Goal: Task Accomplishment & Management: Manage account settings

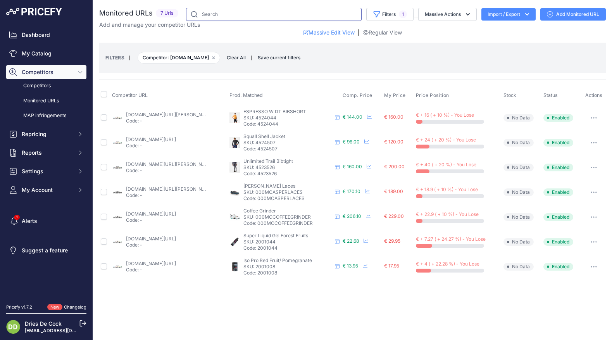
click at [221, 16] on input "text" at bounding box center [274, 14] width 176 height 13
click at [35, 85] on link "Competitors" at bounding box center [46, 86] width 80 height 14
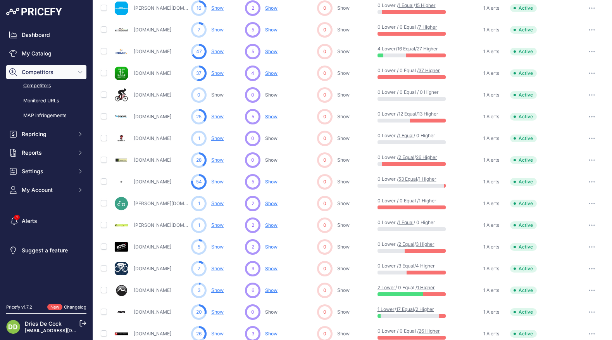
scroll to position [314, 0]
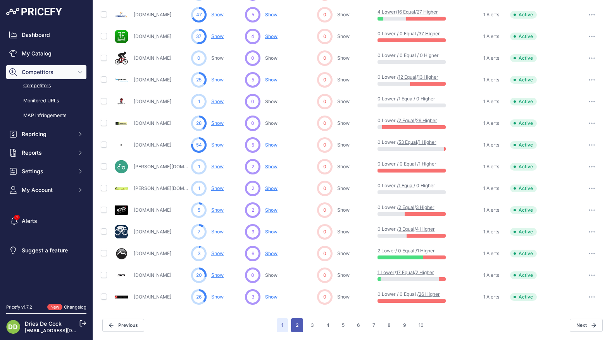
click at [295, 324] on button "2" at bounding box center [297, 325] width 12 height 14
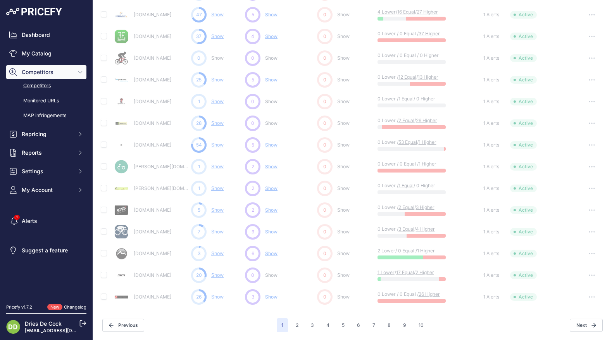
scroll to position [295, 0]
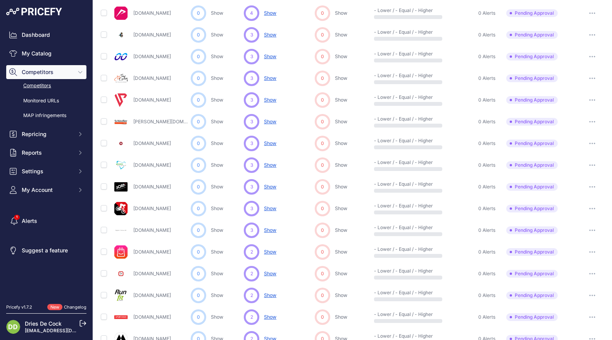
scroll to position [314, 0]
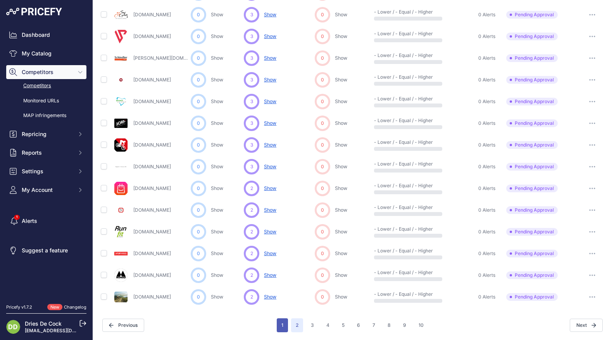
click at [280, 322] on button "1" at bounding box center [282, 325] width 11 height 14
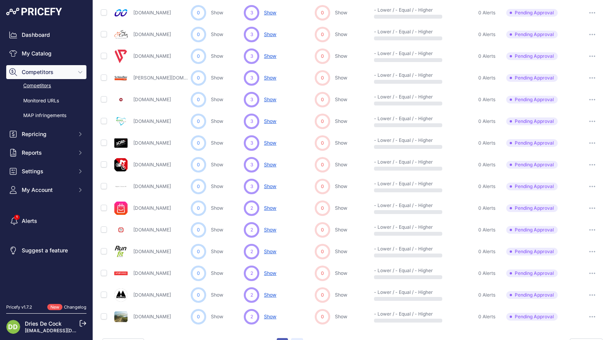
scroll to position [333, 0]
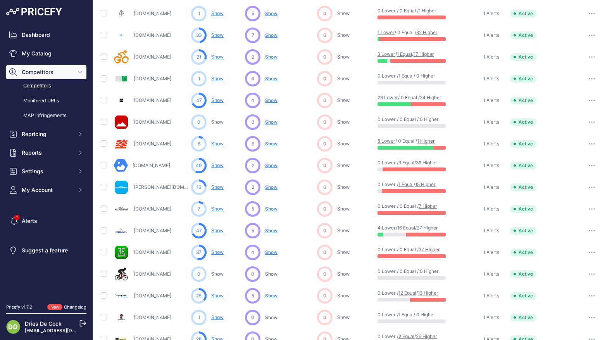
scroll to position [121, 0]
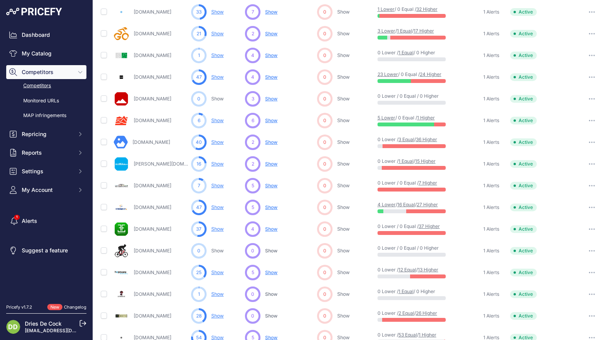
click at [215, 142] on link "Show" at bounding box center [217, 142] width 12 height 6
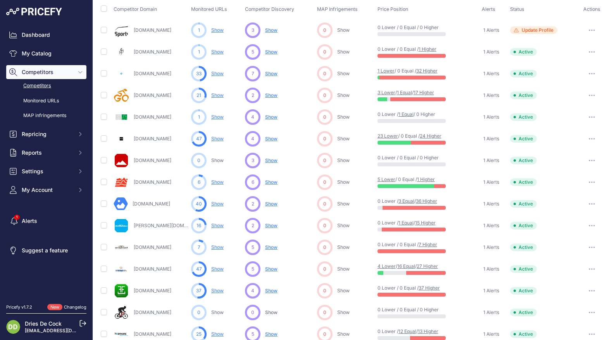
scroll to position [61, 0]
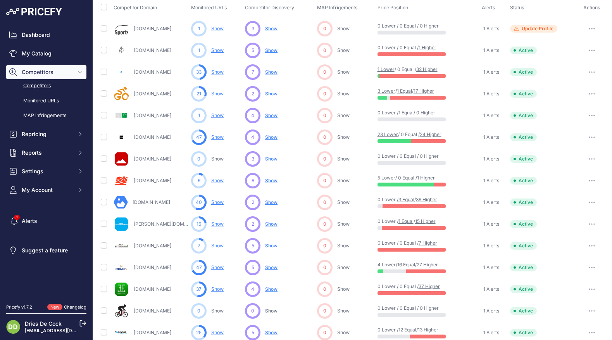
click at [219, 223] on link "Show" at bounding box center [217, 224] width 12 height 6
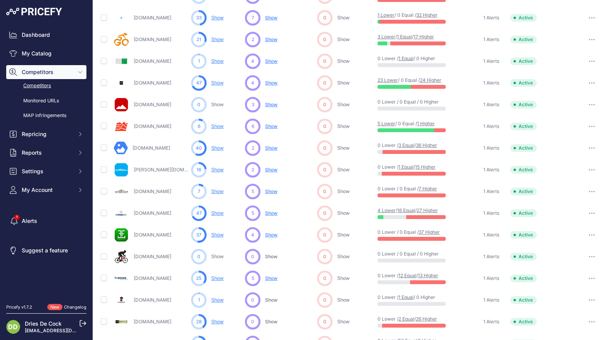
scroll to position [125, 0]
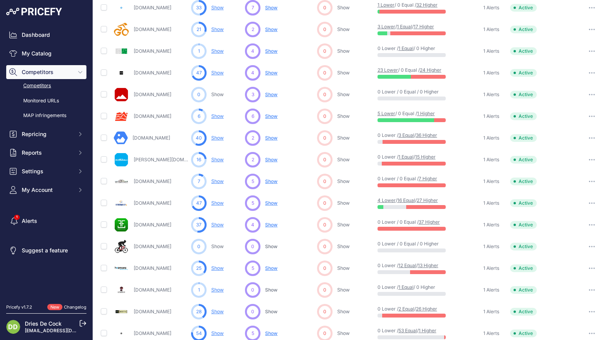
click at [215, 182] on link "Show" at bounding box center [217, 181] width 12 height 6
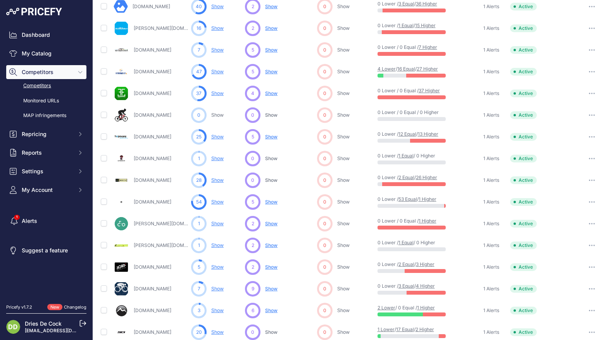
scroll to position [314, 0]
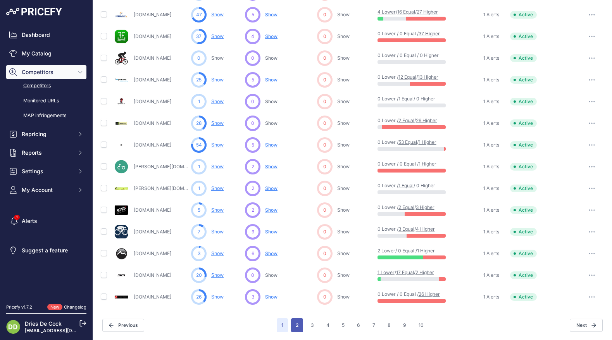
click at [297, 323] on button "2" at bounding box center [297, 325] width 12 height 14
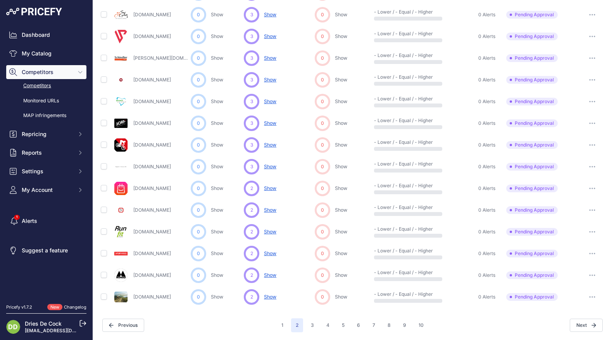
scroll to position [314, 0]
click at [281, 322] on button "1" at bounding box center [282, 325] width 11 height 14
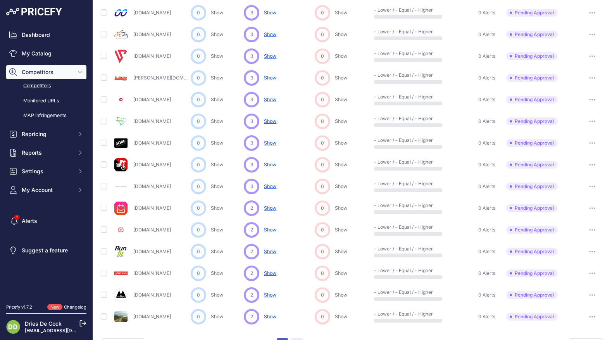
scroll to position [333, 0]
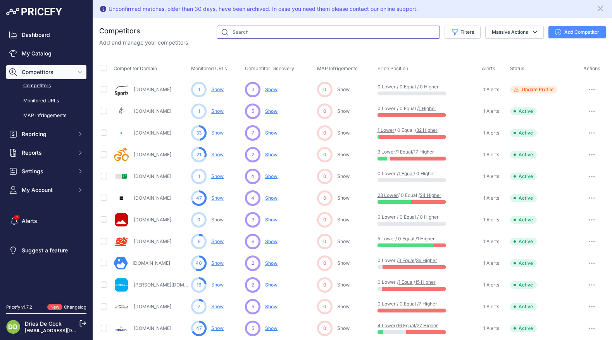
click at [238, 35] on input "text" at bounding box center [328, 32] width 223 height 13
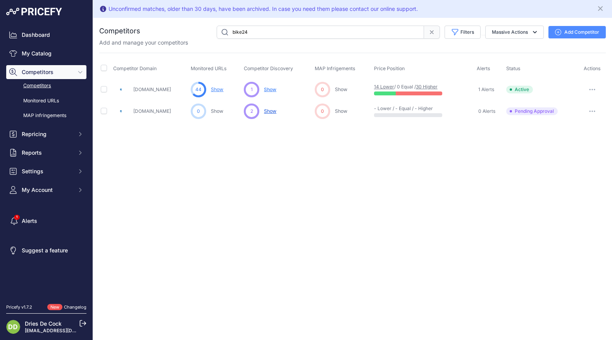
drag, startPoint x: 257, startPoint y: 34, endPoint x: 216, endPoint y: 32, distance: 40.7
click at [217, 32] on input "bike24" at bounding box center [320, 32] width 207 height 13
drag, startPoint x: 256, startPoint y: 31, endPoint x: 178, endPoint y: 31, distance: 78.3
click at [178, 32] on div "castelli Filters Competitor Status Select an option Active Disabled Update Prof…" at bounding box center [372, 32] width 465 height 13
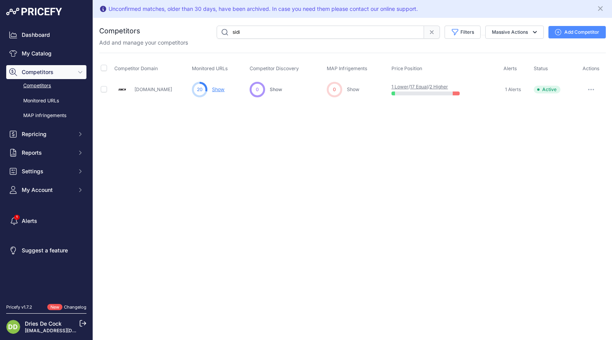
drag, startPoint x: 238, startPoint y: 33, endPoint x: 207, endPoint y: 33, distance: 31.0
click at [209, 33] on div "sidi Filters Competitor Status Select an option Active Disabled Update Profile …" at bounding box center [372, 32] width 465 height 13
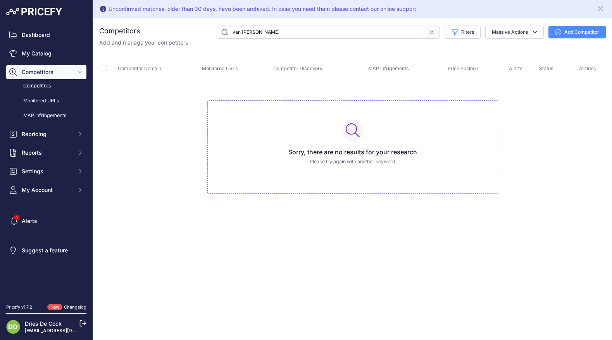
drag, startPoint x: 245, startPoint y: 32, endPoint x: 225, endPoint y: 33, distance: 19.8
click at [228, 33] on input "van bon" at bounding box center [320, 32] width 207 height 13
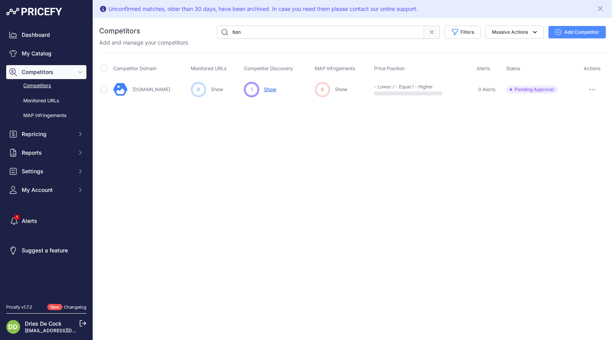
drag, startPoint x: 246, startPoint y: 30, endPoint x: 222, endPoint y: 29, distance: 24.1
click at [222, 29] on input "bon" at bounding box center [320, 32] width 207 height 13
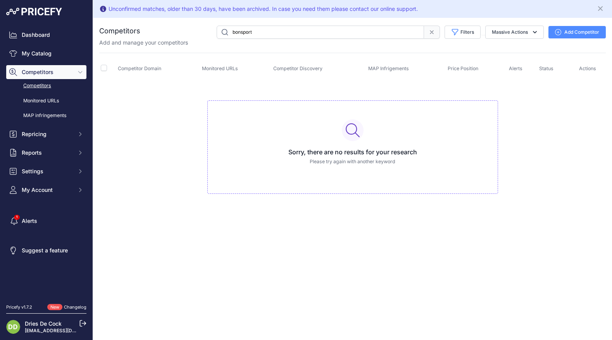
drag, startPoint x: 222, startPoint y: 33, endPoint x: 204, endPoint y: 33, distance: 17.8
click at [204, 33] on div "bonsport Filters Competitor Status Select an option Active Disabled Update Prof…" at bounding box center [372, 32] width 465 height 13
type input "vanbonsport"
click at [39, 86] on link "Competitors" at bounding box center [46, 86] width 80 height 14
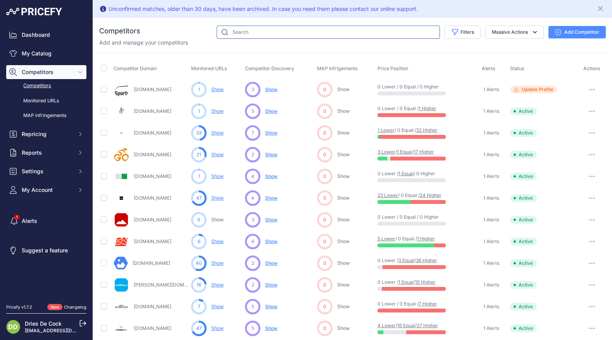
click at [255, 35] on input "text" at bounding box center [328, 32] width 223 height 13
type input "born"
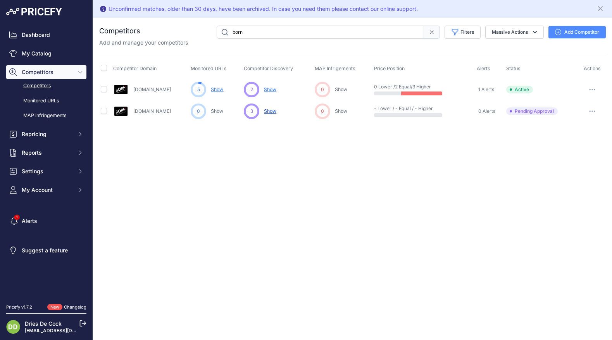
click at [592, 111] on icon "button" at bounding box center [592, 111] width 1 height 1
click at [573, 152] on button "Exclude Competitor" at bounding box center [573, 152] width 64 height 12
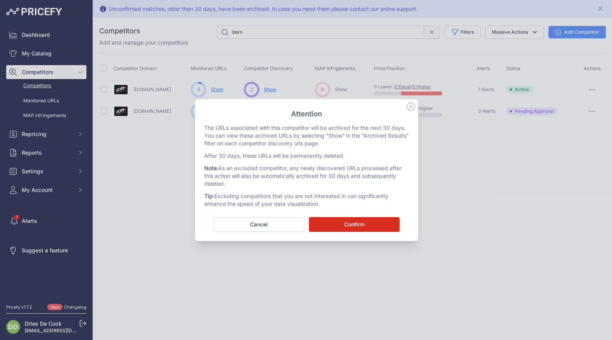
click at [341, 222] on button "Confirm" at bounding box center [354, 224] width 91 height 15
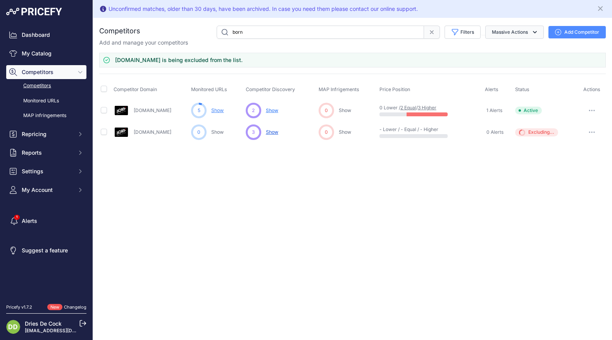
click at [527, 31] on button "Massive Actions" at bounding box center [514, 32] width 59 height 13
click at [523, 14] on div "Unconfirmed matches, older than 30 days, have been archived. In case you need t…" at bounding box center [352, 9] width 507 height 12
click at [43, 101] on link "Monitored URLs" at bounding box center [46, 101] width 80 height 14
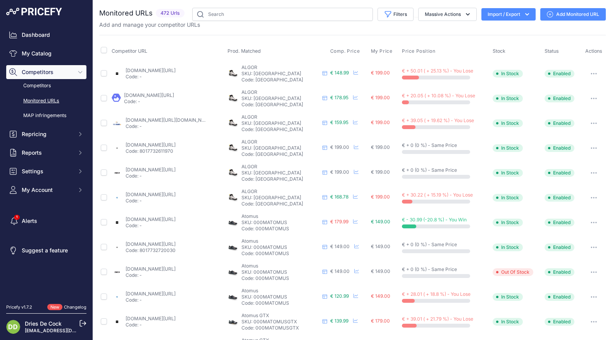
click at [508, 12] on button "Import / Export" at bounding box center [508, 14] width 54 height 12
click at [497, 29] on span "Import" at bounding box center [502, 31] width 14 height 6
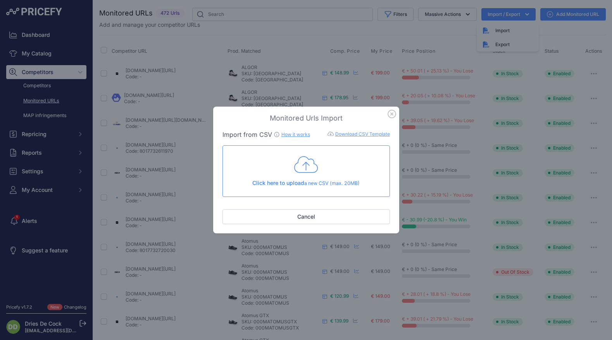
click at [307, 169] on icon at bounding box center [306, 164] width 24 height 19
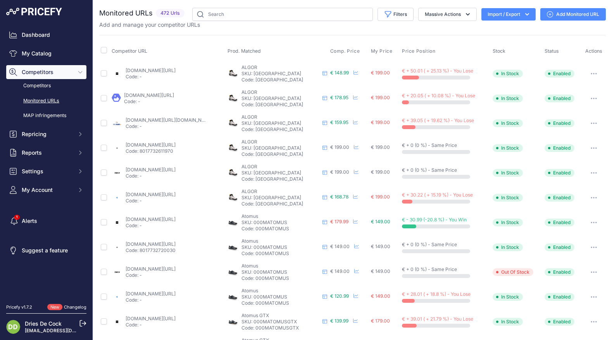
click at [565, 14] on link "Add Monitored URL" at bounding box center [572, 14] width 65 height 12
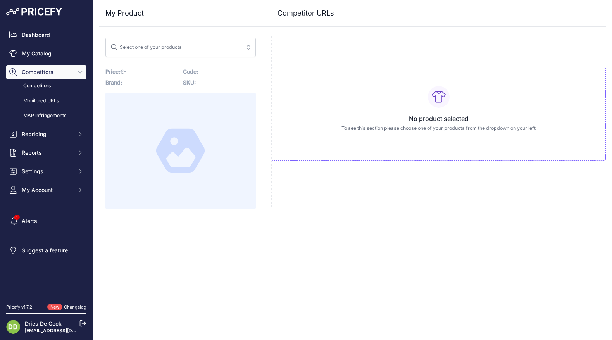
click at [213, 45] on span "Select one of your products" at bounding box center [174, 47] width 129 height 12
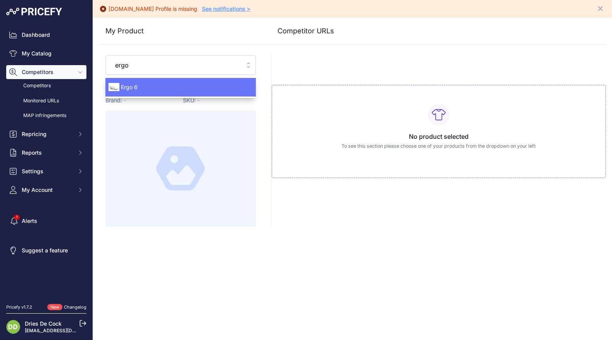
type input "ergo"
click at [156, 86] on span "Ergo 6" at bounding box center [180, 87] width 150 height 8
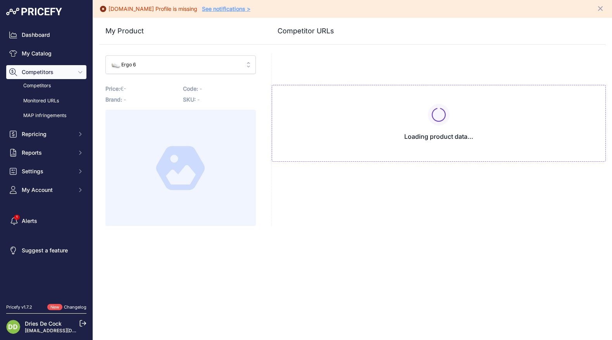
type input "[DOMAIN_NAME][URL]"
type input "[DOMAIN_NAME][URL][DOMAIN_NAME]"
type input "[DOMAIN_NAME][URL]"
type input "[DOMAIN_NAME]/sidi-ergo-6-wielrenschoenen-heren&spec[]=21360?prirule_jdsnikfkfj…"
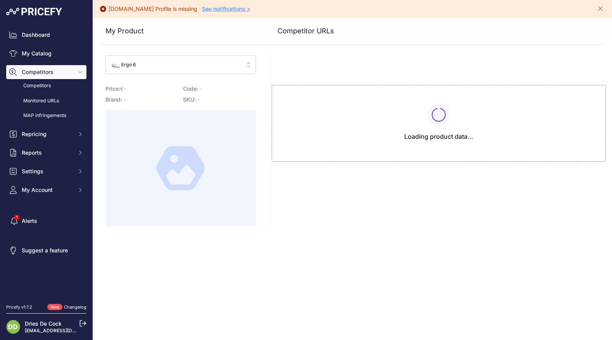
type input "[DOMAIN_NAME][URL]"
type input "[DOMAIN_NAME][URL][PERSON_NAME]"
type input "[DOMAIN_NAME][URL]"
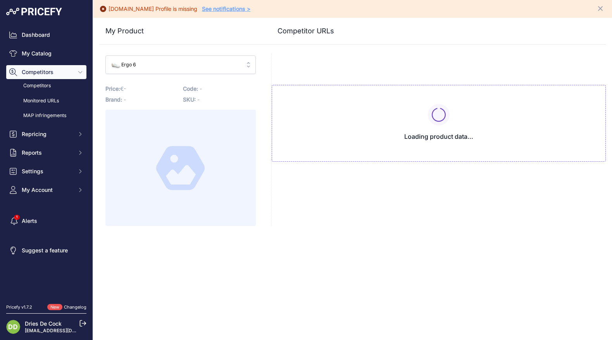
type input "[DOMAIN_NAME][URL]"
type input "[DOMAIN_NAME][URL][DOMAIN_NAME]"
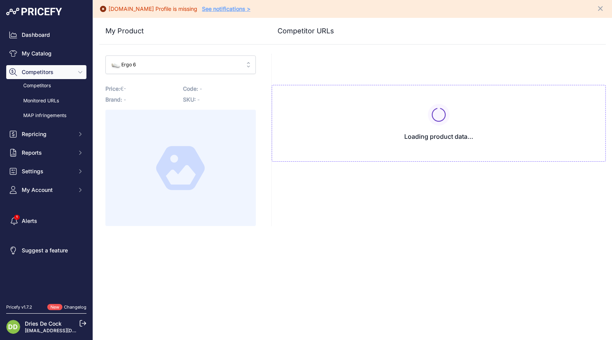
type input "[DOMAIN_NAME][URL]"
type input "[DOMAIN_NAME]/sidi-ergo-6-wielrenschoenen-heren&spec[]=21360?prirule_jdsnikfkfj…"
type input "[DOMAIN_NAME][URL]"
type input "[DOMAIN_NAME][URL][PERSON_NAME]"
type input "[DOMAIN_NAME][URL]"
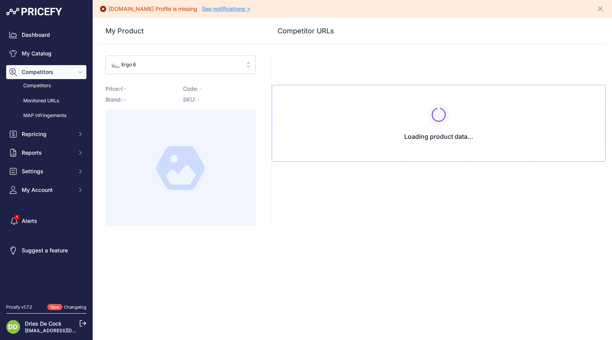
type input "[DOMAIN_NAME][URL]"
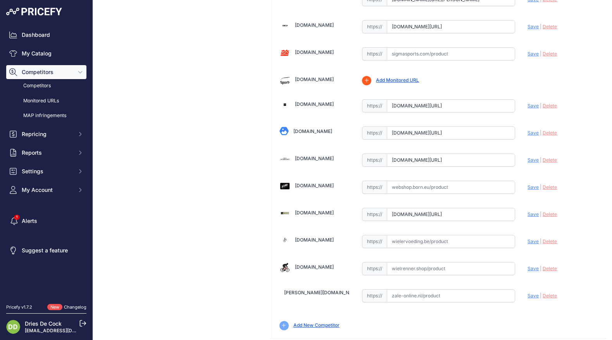
scroll to position [480, 0]
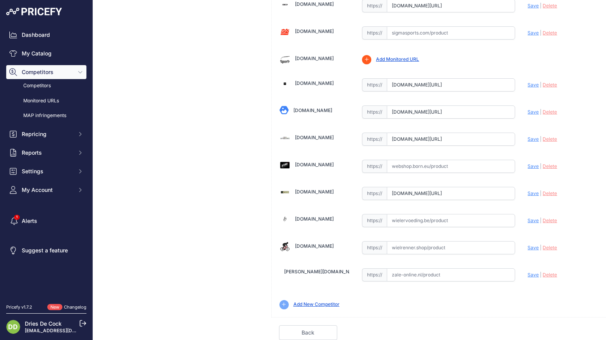
click at [316, 303] on link "Add New Competitor" at bounding box center [316, 304] width 46 height 6
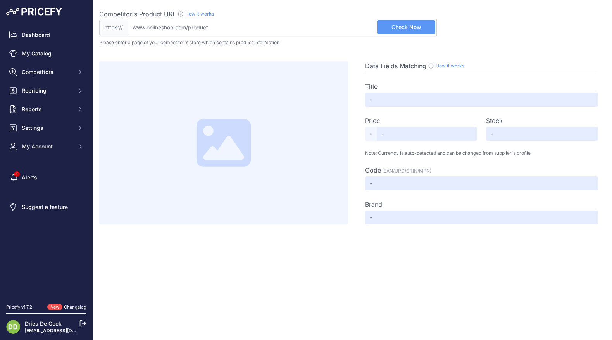
click at [187, 29] on input "Competitor's Product URL How it works In order to create your competitor's extr…" at bounding box center [282, 28] width 309 height 18
paste input "[URL][DOMAIN_NAME]"
type input "vanbon-sport.nl/schoenen/schoenen/racefietsschoenen/35575/sidi-ergo-6-racefiets…"
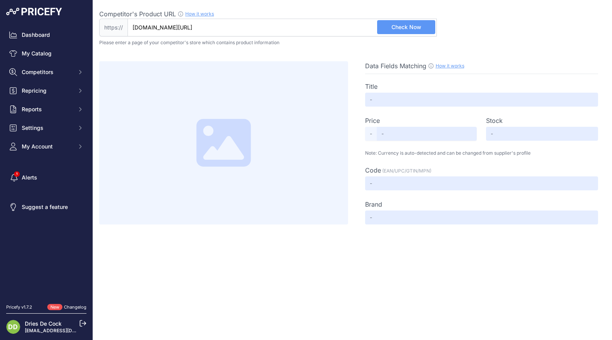
click at [405, 28] on span "Check Now" at bounding box center [406, 27] width 30 height 8
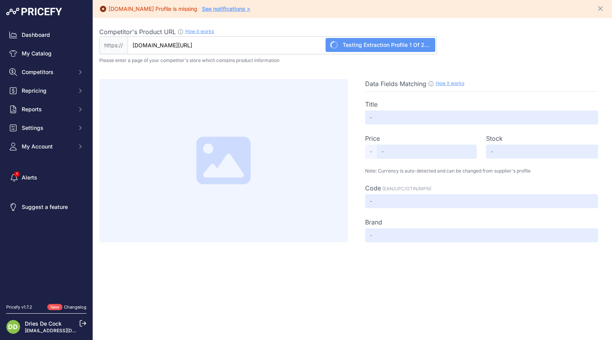
click at [231, 10] on link "See notifications >" at bounding box center [226, 8] width 48 height 7
type input "Not Found"
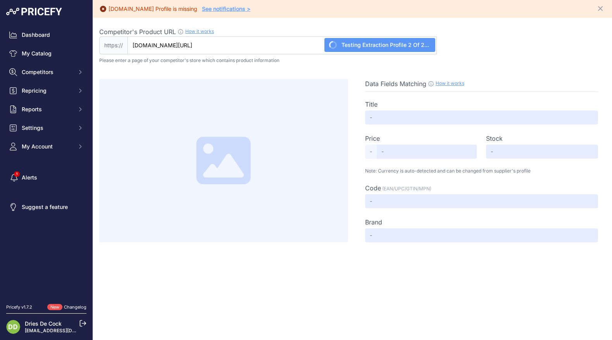
type input "Not Found"
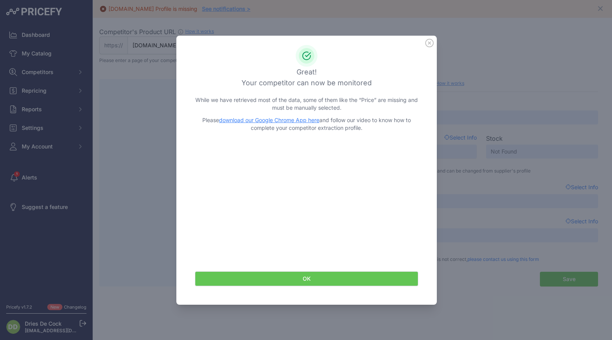
click at [428, 41] on icon at bounding box center [429, 43] width 9 height 9
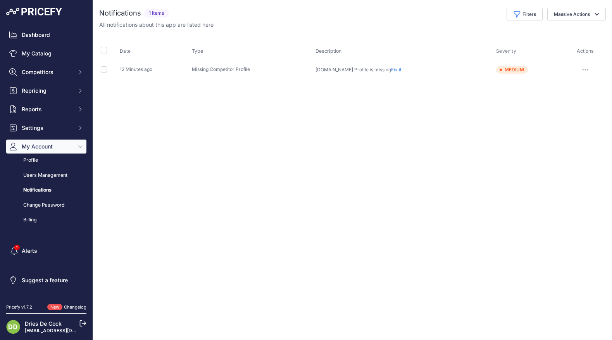
click at [397, 71] on link "Fix it" at bounding box center [396, 70] width 10 height 6
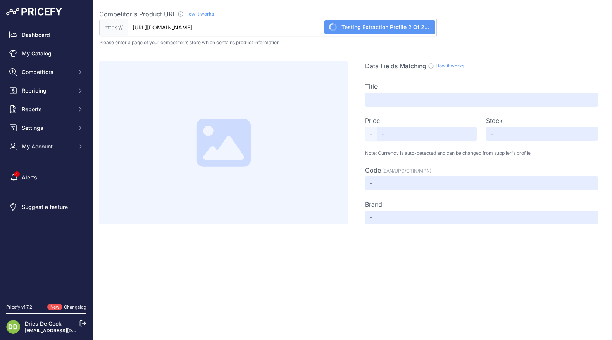
type input "Not Found"
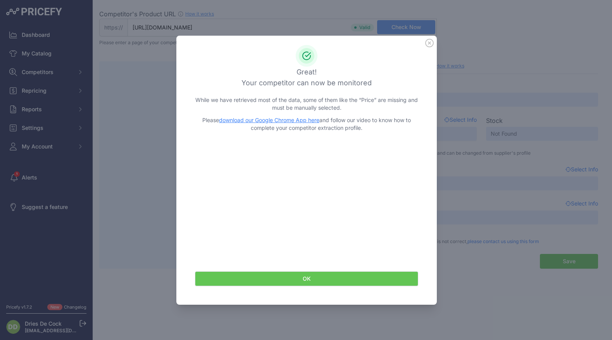
click at [434, 43] on div "Great! Your competitor can now be monitored While we have retrieved most of the…" at bounding box center [306, 170] width 260 height 269
click at [432, 43] on icon at bounding box center [429, 43] width 9 height 9
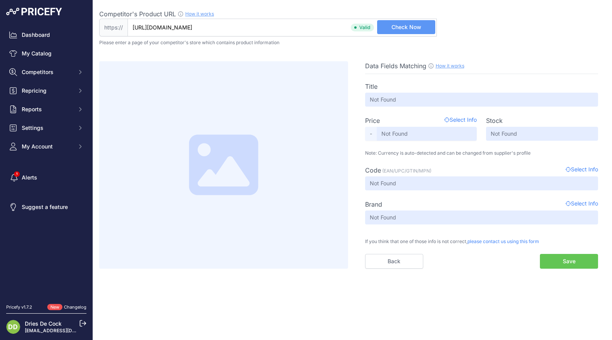
click at [570, 260] on button "Save" at bounding box center [569, 261] width 58 height 15
click at [567, 262] on button "Save" at bounding box center [569, 261] width 58 height 15
click at [567, 263] on button "Save" at bounding box center [569, 261] width 58 height 15
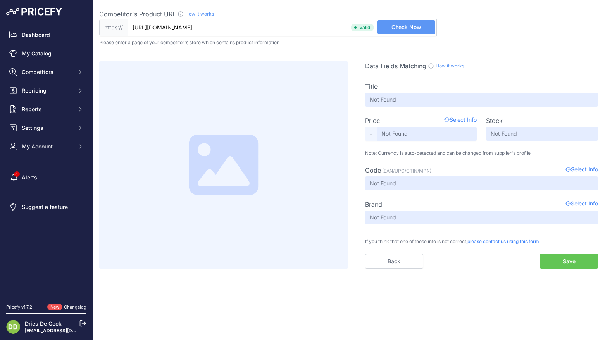
click at [567, 263] on button "Save" at bounding box center [569, 261] width 58 height 15
click at [43, 72] on span "Competitors" at bounding box center [47, 72] width 51 height 8
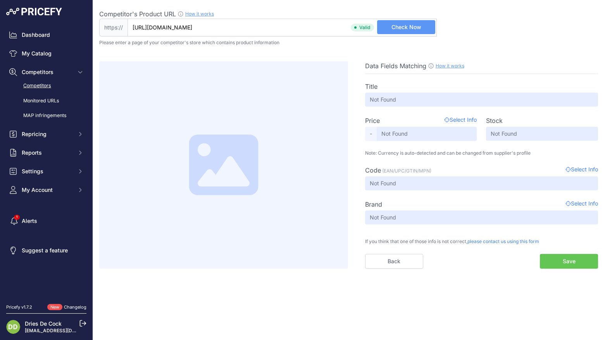
click at [41, 82] on link "Competitors" at bounding box center [46, 86] width 80 height 14
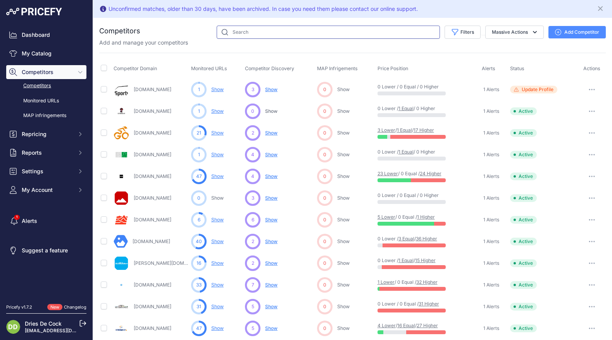
click at [262, 35] on input "text" at bounding box center [328, 32] width 223 height 13
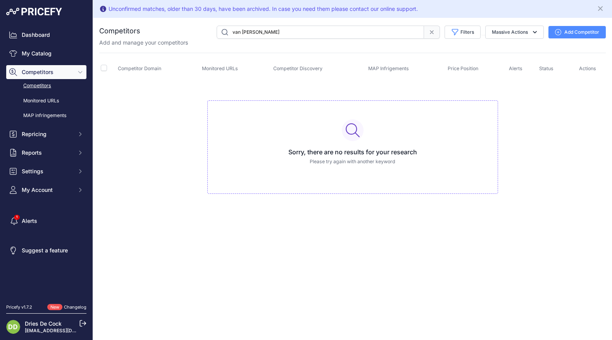
drag, startPoint x: 256, startPoint y: 33, endPoint x: 209, endPoint y: 30, distance: 47.0
click at [208, 30] on div "van [PERSON_NAME] Filters Competitor Status Select an option Active Disabled Up…" at bounding box center [372, 32] width 465 height 13
type input "bon"
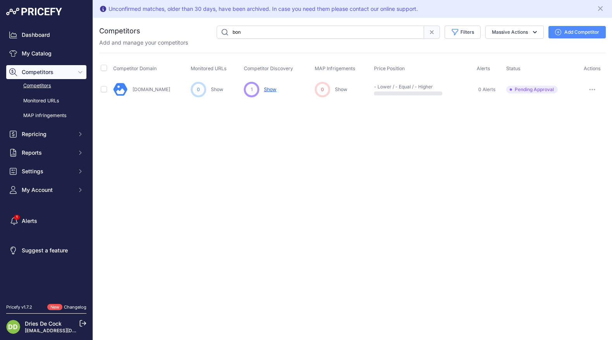
click at [432, 33] on icon at bounding box center [431, 32] width 3 height 3
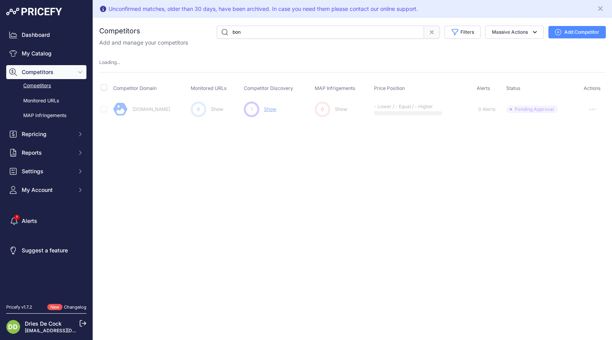
click at [431, 33] on icon at bounding box center [432, 32] width 6 height 6
